Goal: Information Seeking & Learning: Understand process/instructions

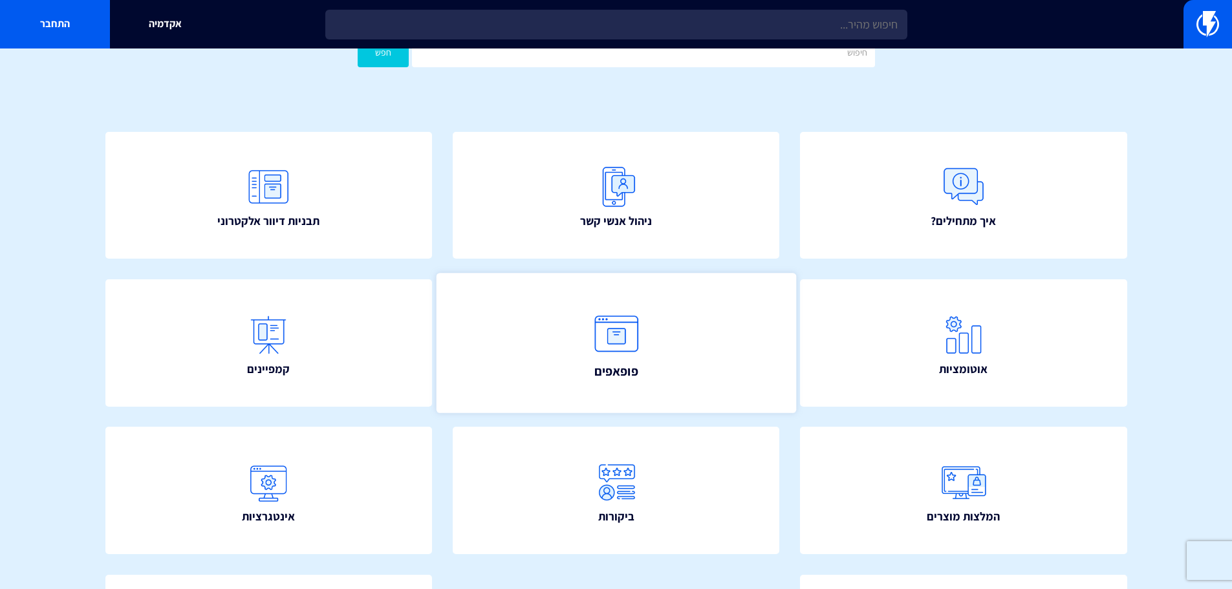
scroll to position [129, 0]
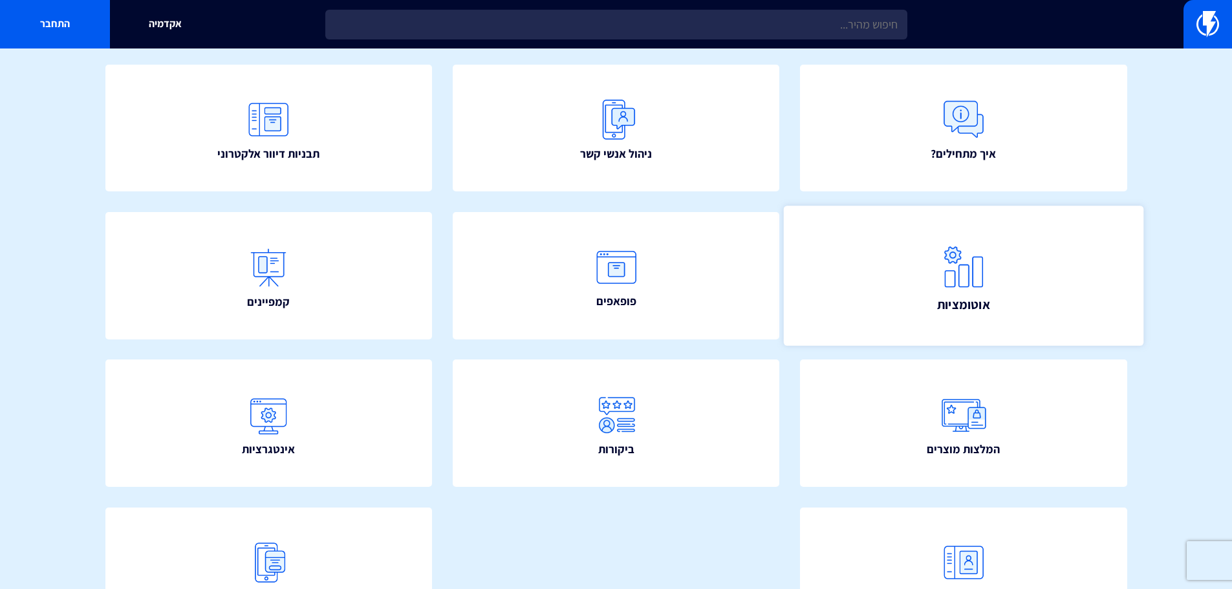
click at [930, 277] on link "אוטומציות" at bounding box center [964, 276] width 360 height 140
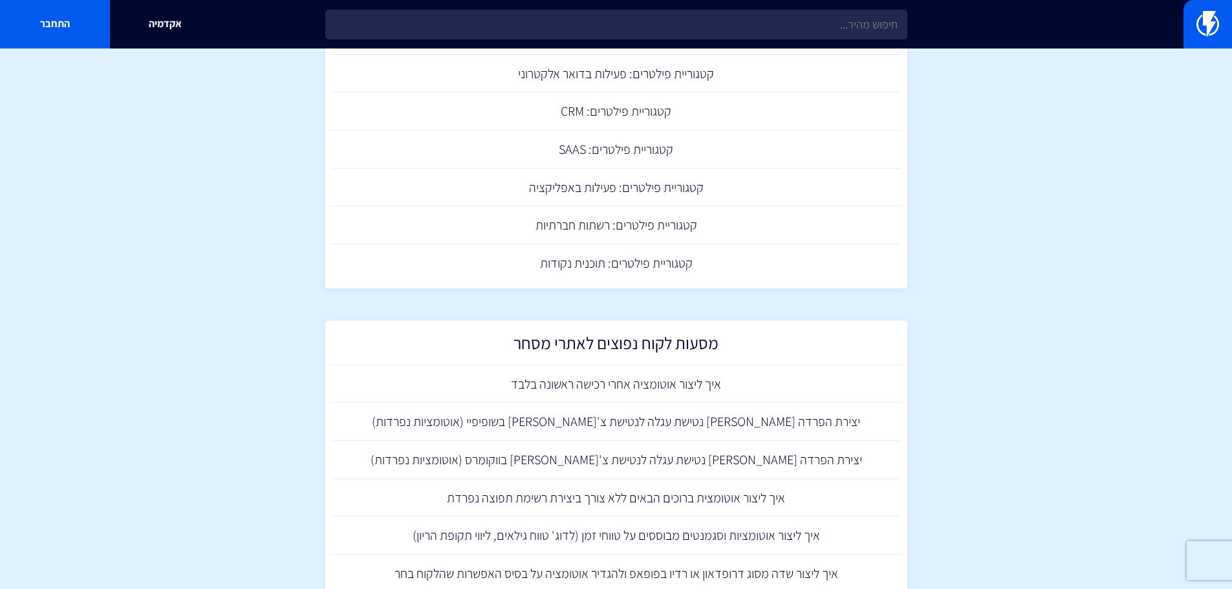
scroll to position [905, 0]
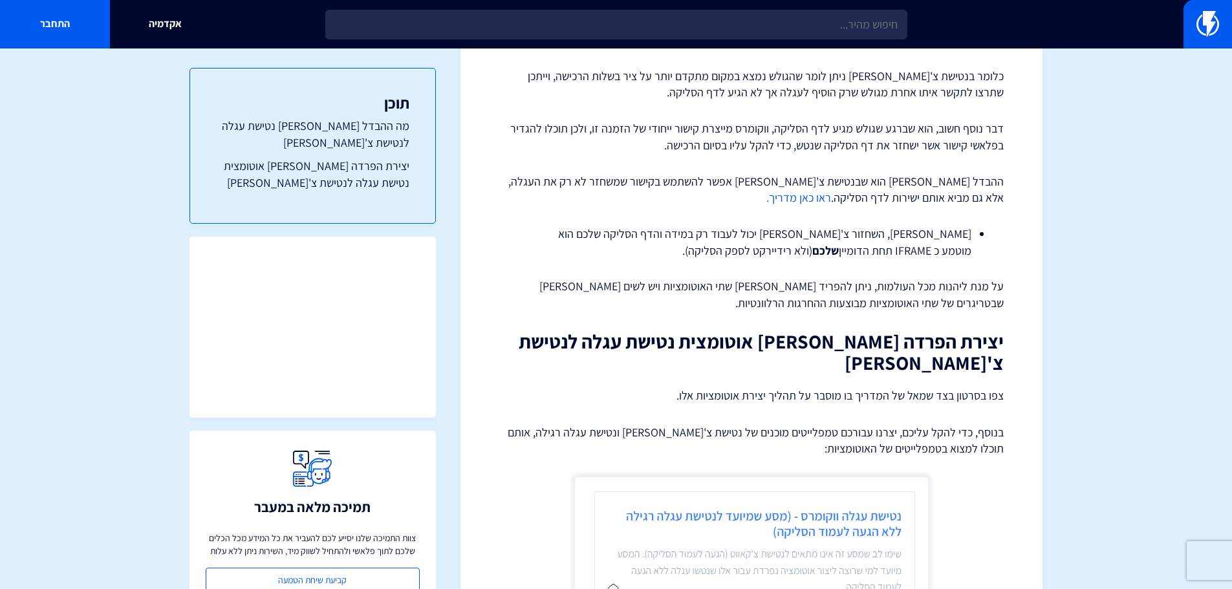
scroll to position [453, 0]
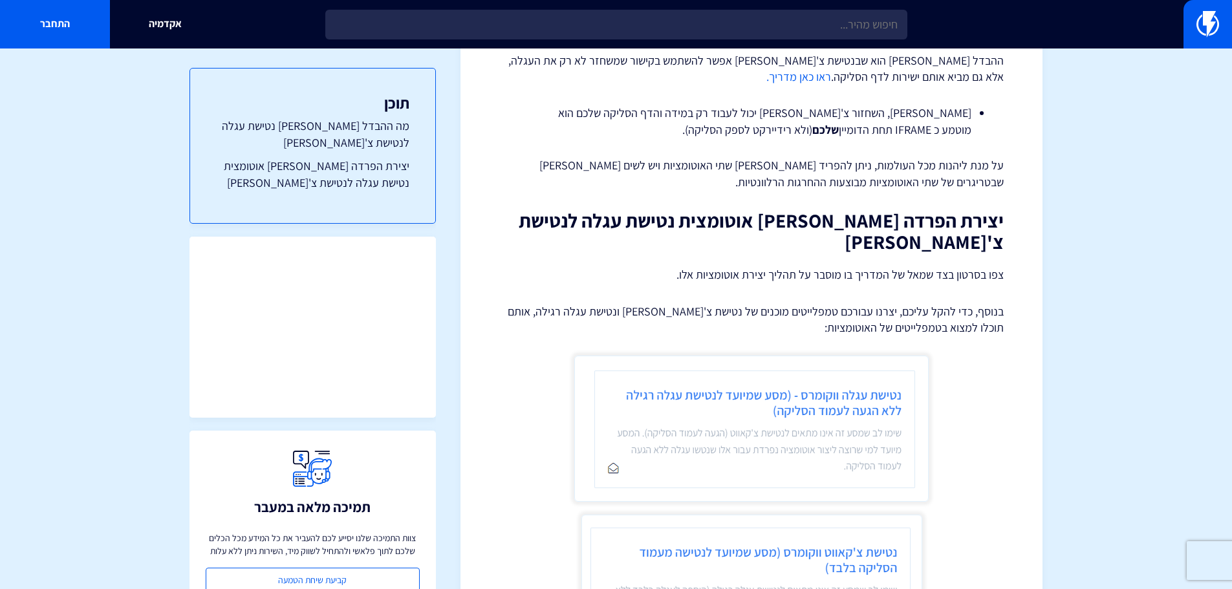
click at [855, 356] on img at bounding box center [751, 429] width 354 height 146
click at [800, 379] on img at bounding box center [751, 429] width 354 height 146
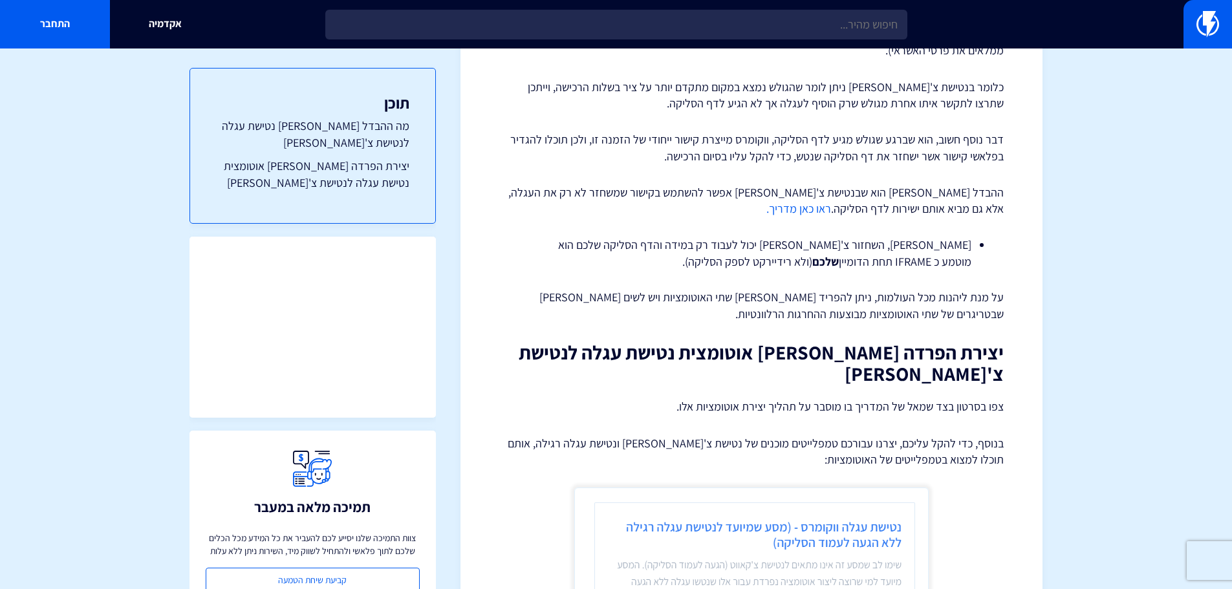
scroll to position [319, 0]
